Goal: Navigation & Orientation: Find specific page/section

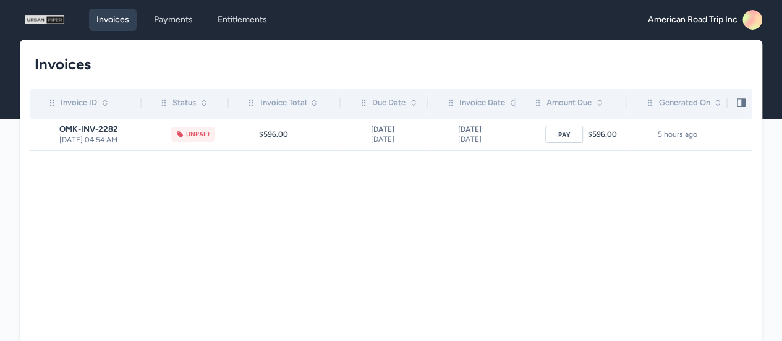
click at [755, 21] on icon at bounding box center [756, 23] width 24 height 25
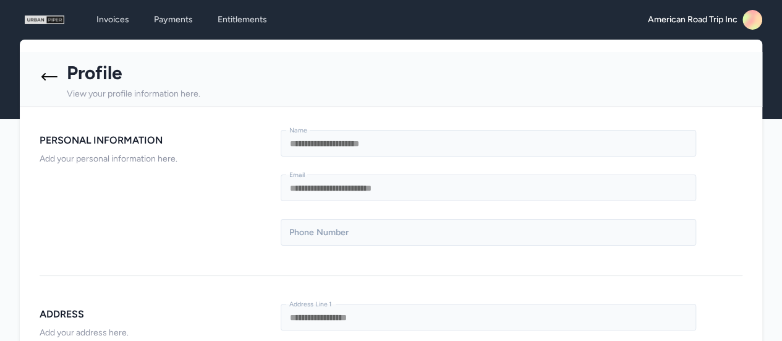
click at [753, 19] on rect at bounding box center [753, 20] width 20 height 20
click at [56, 77] on icon at bounding box center [49, 76] width 16 height 7
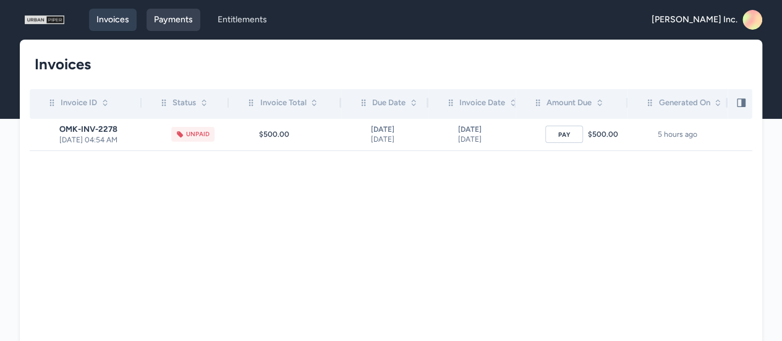
click at [185, 15] on link "Payments" at bounding box center [174, 20] width 54 height 22
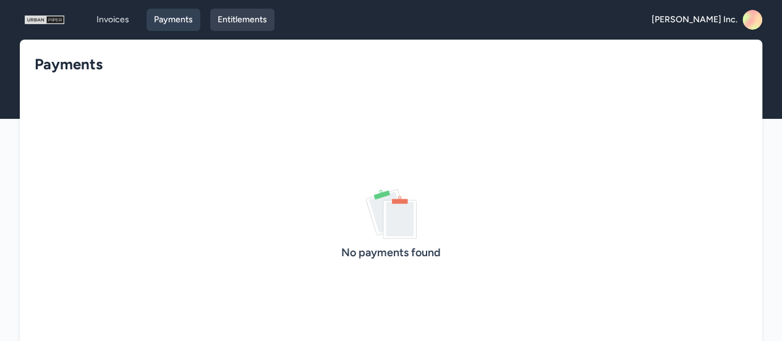
click at [247, 25] on link "Entitlements" at bounding box center [242, 20] width 64 height 22
click at [752, 15] on rect at bounding box center [753, 20] width 20 height 20
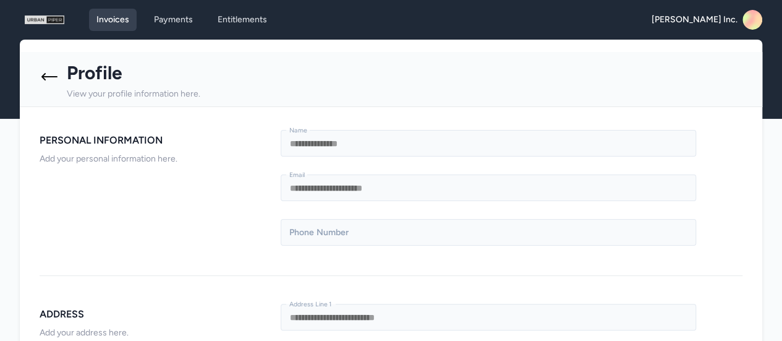
click at [109, 24] on link "Invoices" at bounding box center [113, 20] width 48 height 22
